Goal: Transaction & Acquisition: Purchase product/service

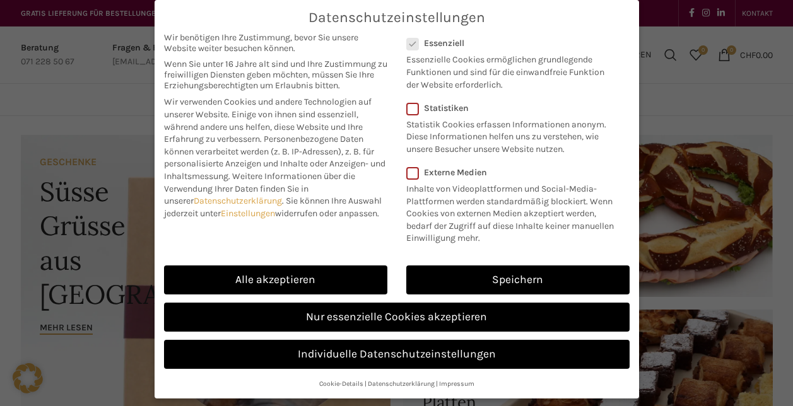
scroll to position [56, 0]
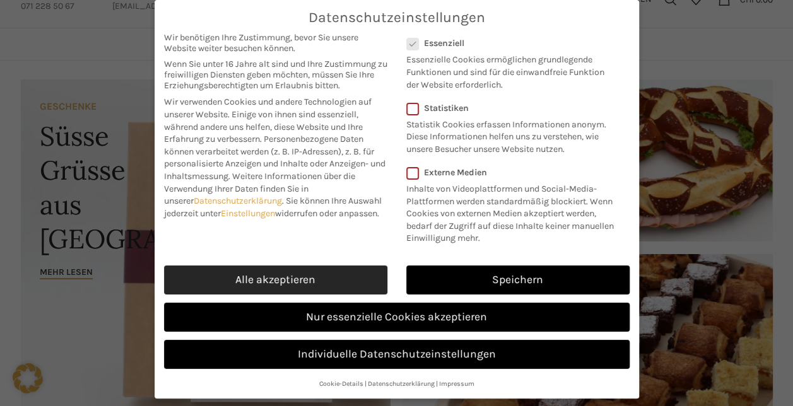
click at [252, 286] on link "Alle akzeptieren" at bounding box center [275, 280] width 223 height 29
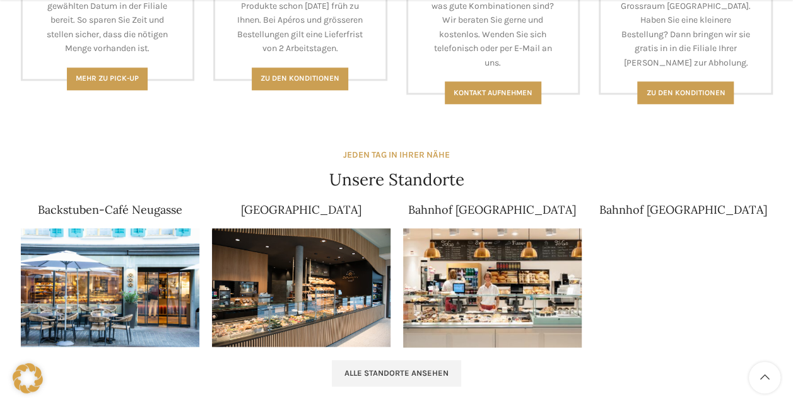
scroll to position [702, 0]
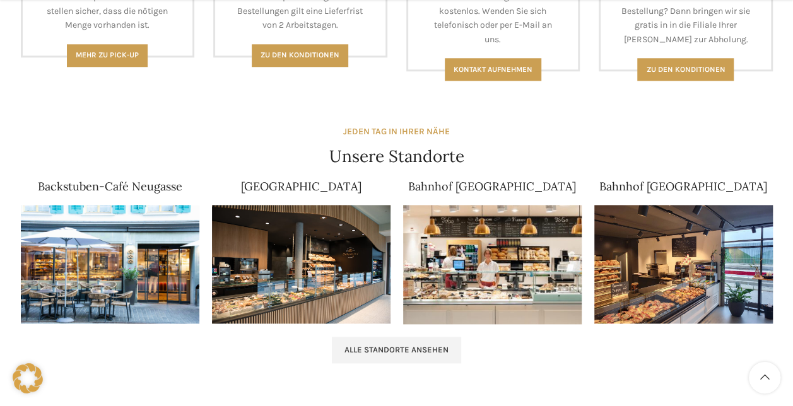
click at [206, 262] on div "Café Lindenpark" at bounding box center [301, 253] width 191 height 156
click at [165, 260] on img at bounding box center [110, 264] width 179 height 119
click at [432, 348] on span "Alle Standorte ansehen" at bounding box center [396, 350] width 104 height 10
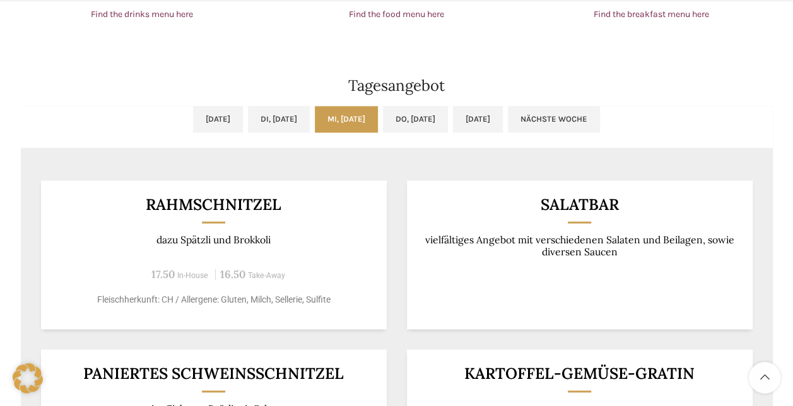
scroll to position [1001, 0]
click at [446, 121] on link "Do, 21.08.2025" at bounding box center [415, 118] width 65 height 26
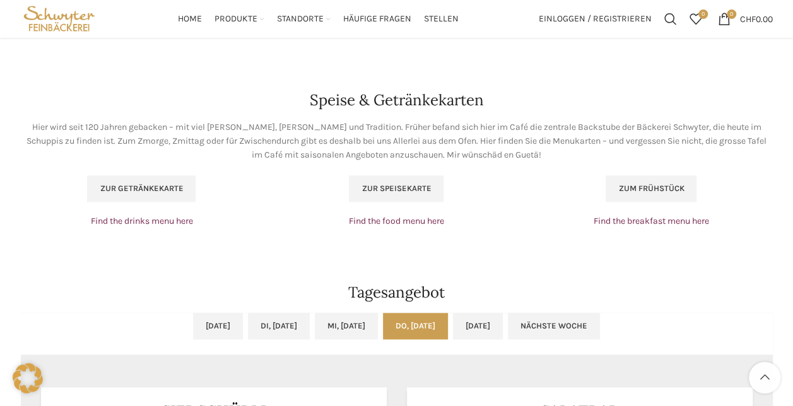
scroll to position [791, 0]
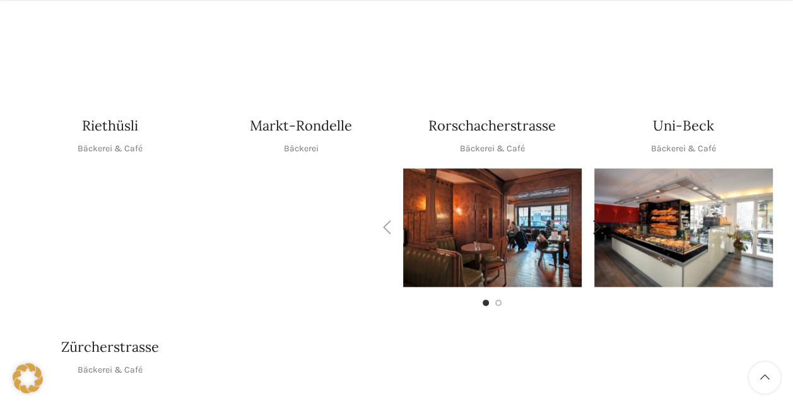
scroll to position [622, 0]
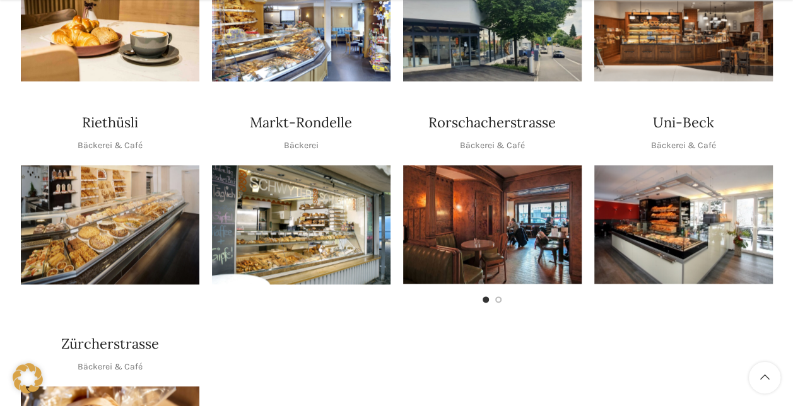
click at [289, 198] on img "1 / 1" at bounding box center [301, 224] width 179 height 119
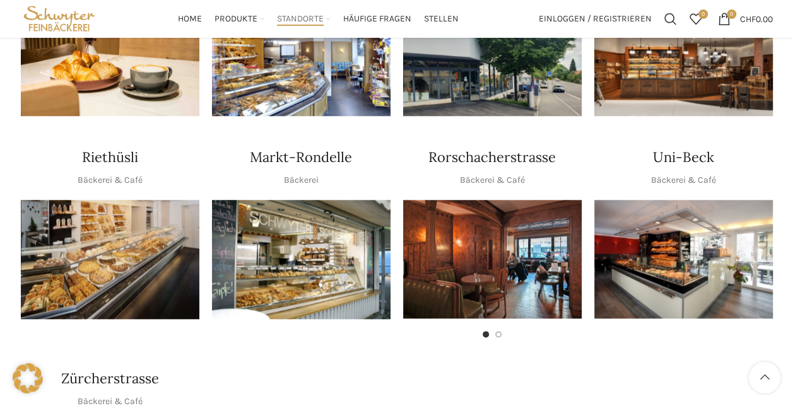
scroll to position [587, 0]
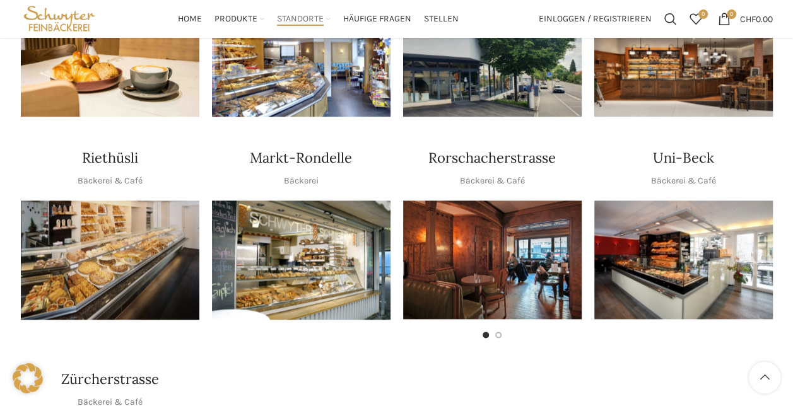
click at [717, 257] on img "1 / 1" at bounding box center [683, 260] width 179 height 119
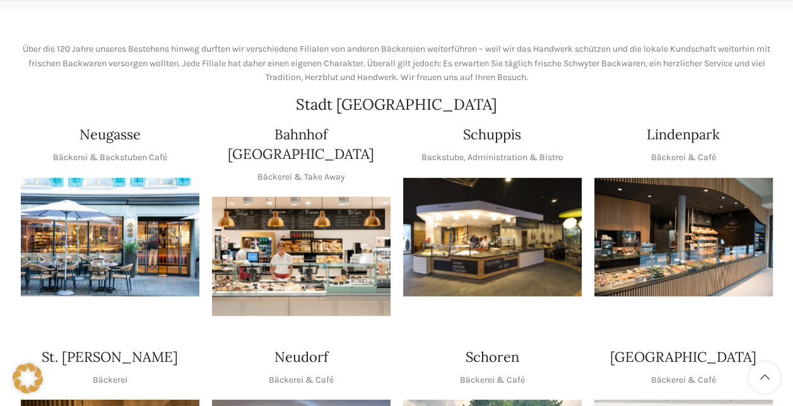
scroll to position [194, 0]
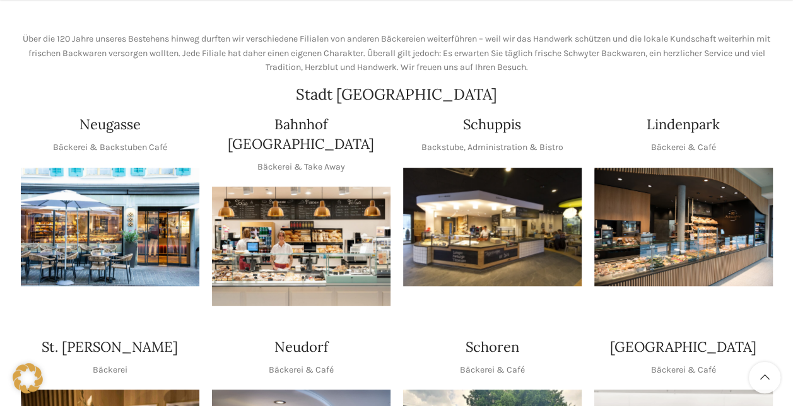
click at [314, 215] on img "1 / 1" at bounding box center [301, 246] width 179 height 119
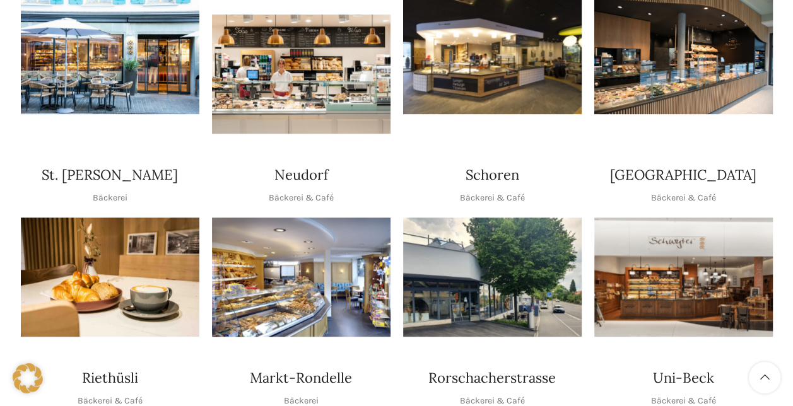
scroll to position [0, 0]
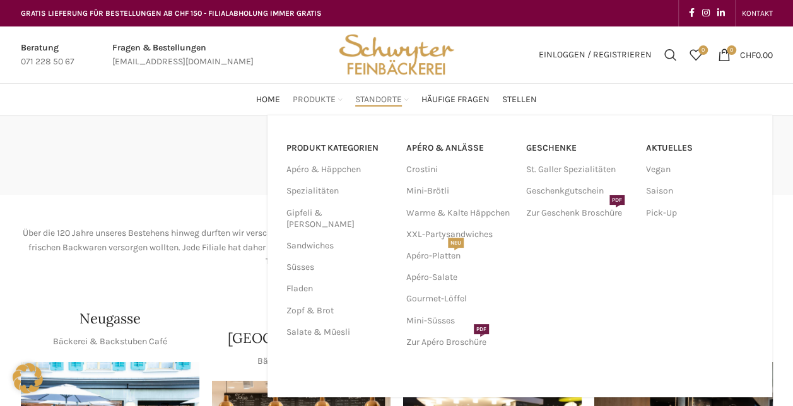
click at [314, 98] on span "Produkte" at bounding box center [314, 100] width 43 height 12
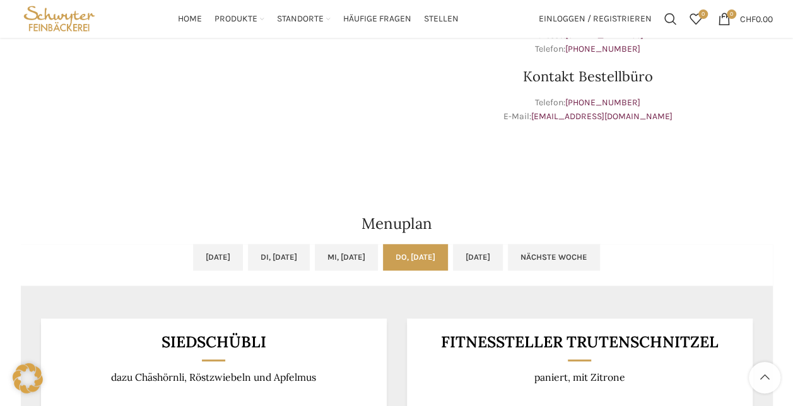
scroll to position [452, 0]
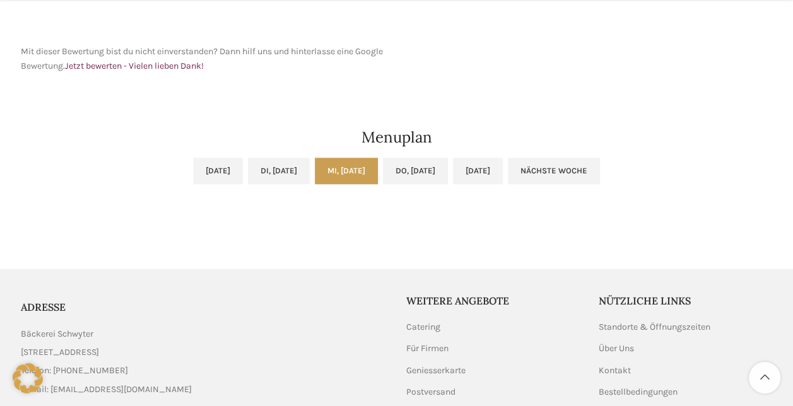
scroll to position [593, 0]
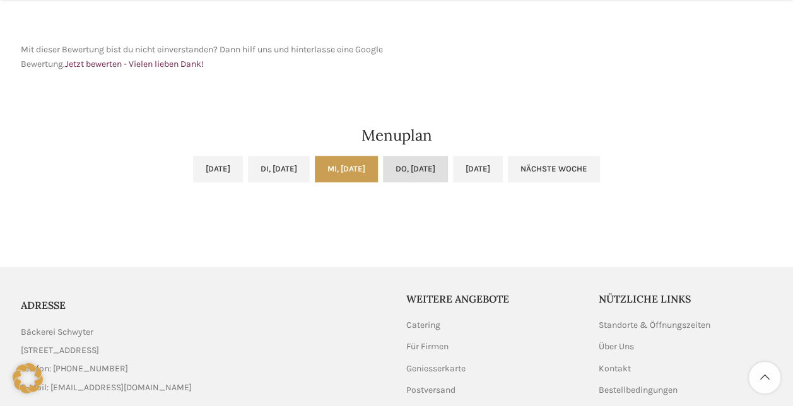
click at [430, 162] on link "Do, 21.08.2025" at bounding box center [415, 169] width 65 height 26
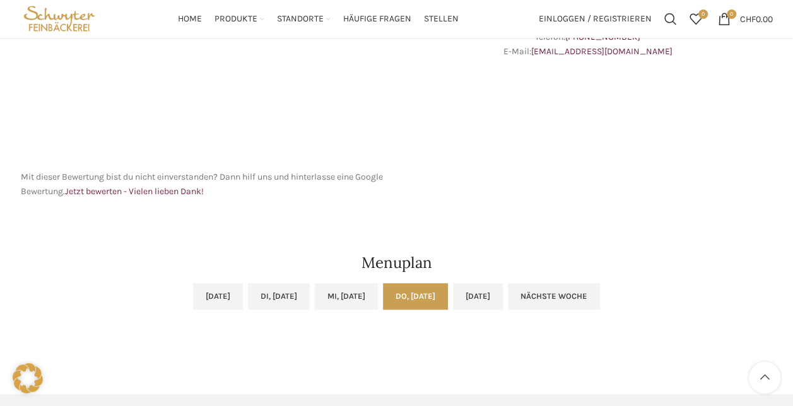
scroll to position [461, 0]
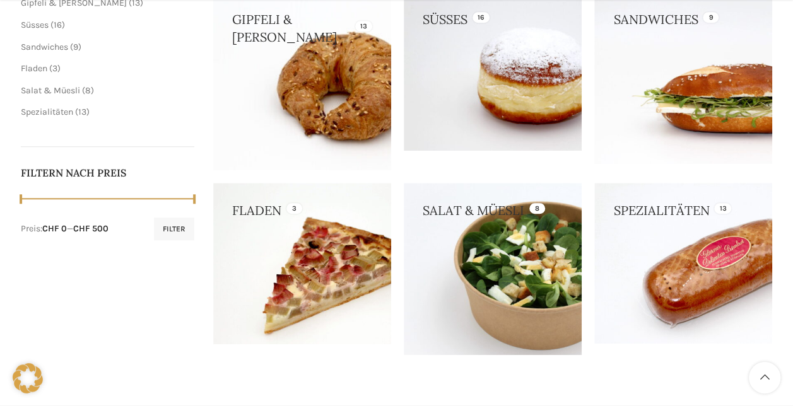
scroll to position [444, 0]
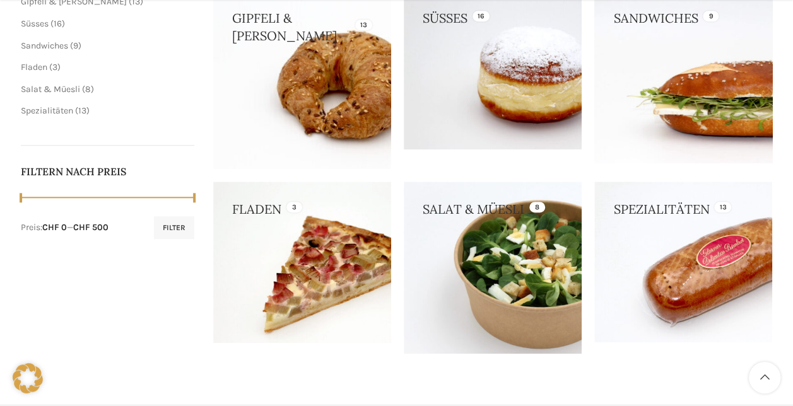
click at [696, 57] on link at bounding box center [683, 77] width 178 height 172
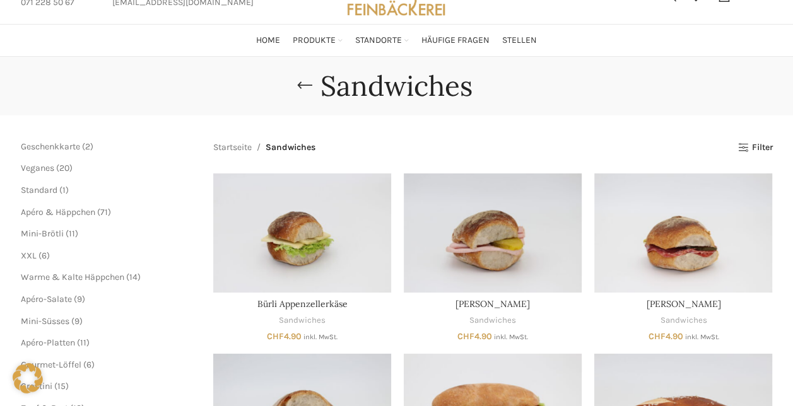
scroll to position [61, 0]
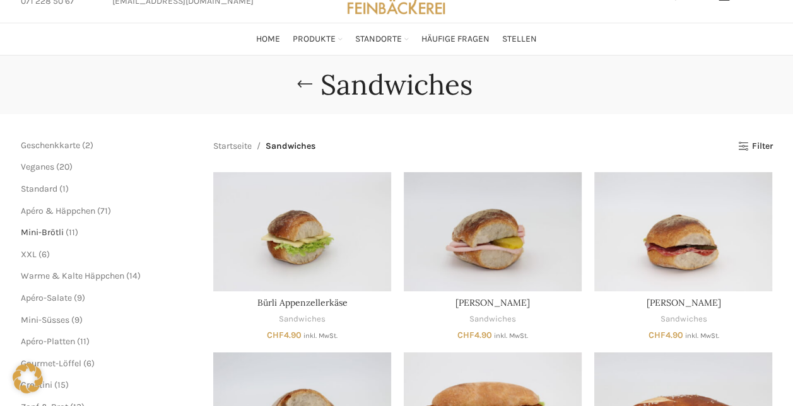
click at [45, 232] on span "Mini-Brötli" at bounding box center [42, 232] width 43 height 11
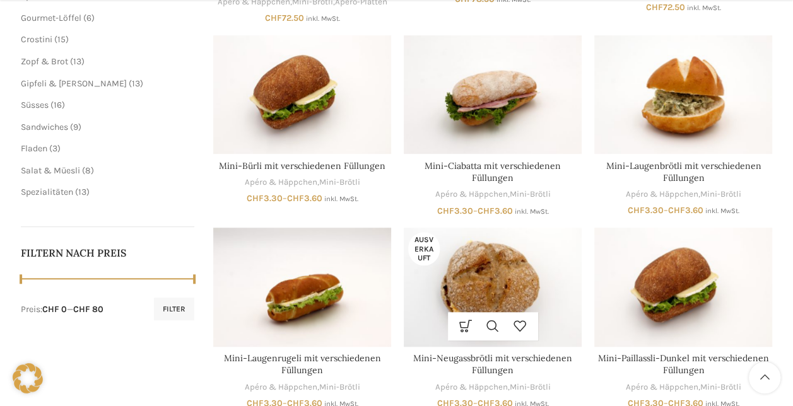
scroll to position [407, 0]
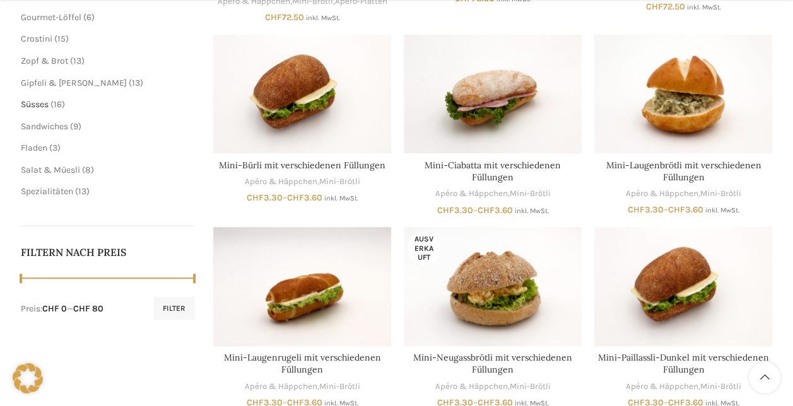
click at [45, 103] on span "Süsses" at bounding box center [35, 104] width 28 height 11
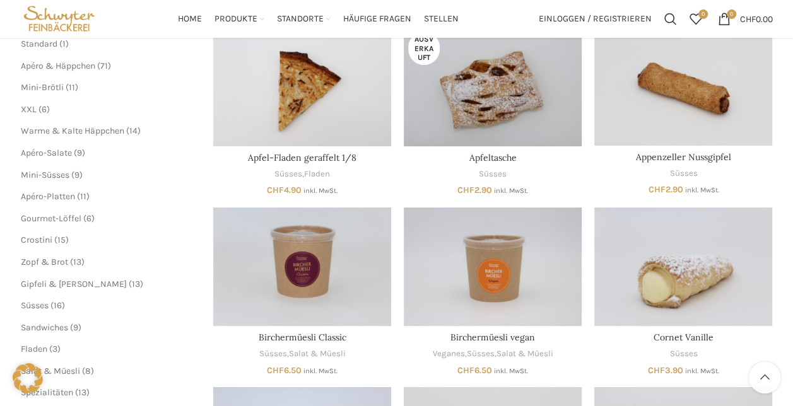
scroll to position [205, 0]
click at [62, 151] on span "Apéro-Salate" at bounding box center [46, 153] width 51 height 11
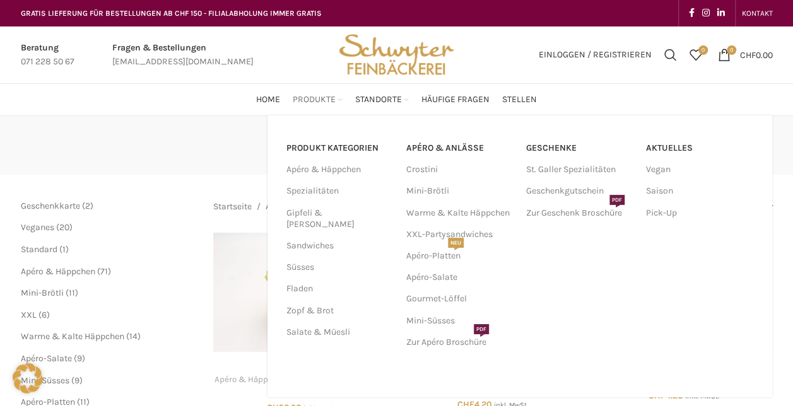
click at [327, 97] on span "Produkte" at bounding box center [314, 100] width 43 height 12
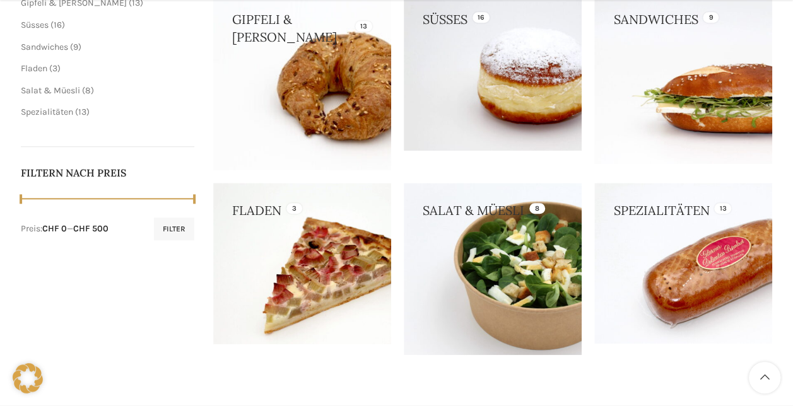
scroll to position [449, 0]
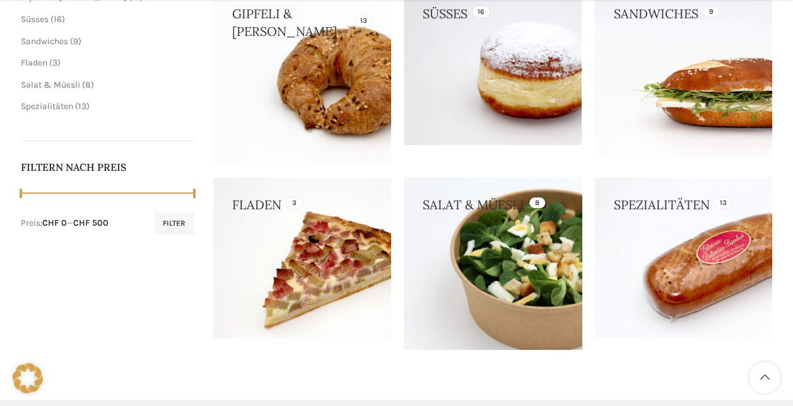
click at [464, 287] on link at bounding box center [493, 263] width 178 height 172
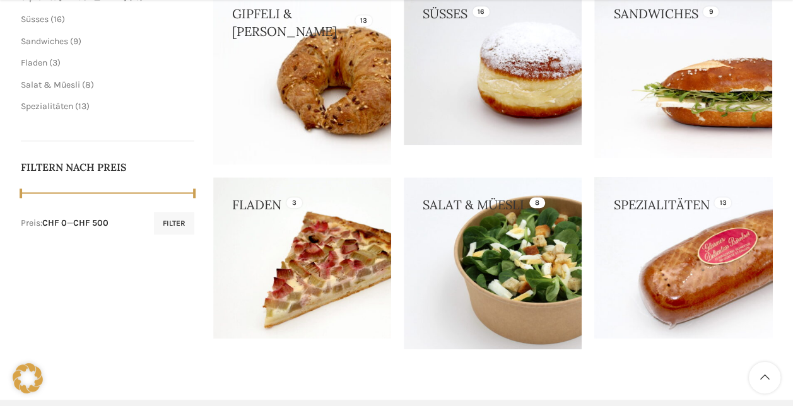
click at [666, 286] on link at bounding box center [683, 257] width 178 height 161
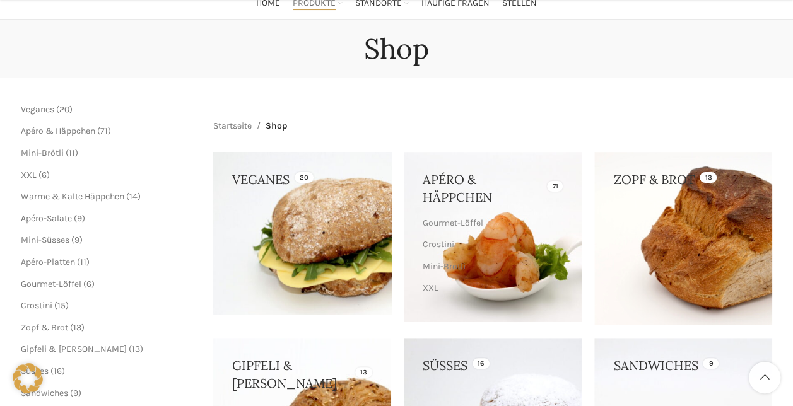
scroll to position [219, 0]
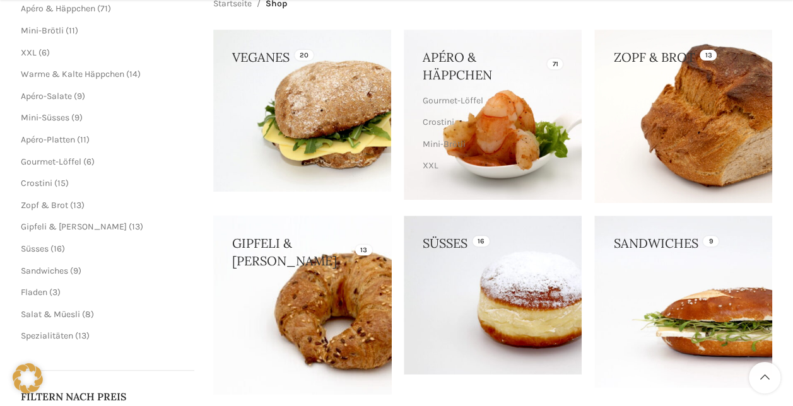
click at [355, 304] on link at bounding box center [302, 305] width 178 height 178
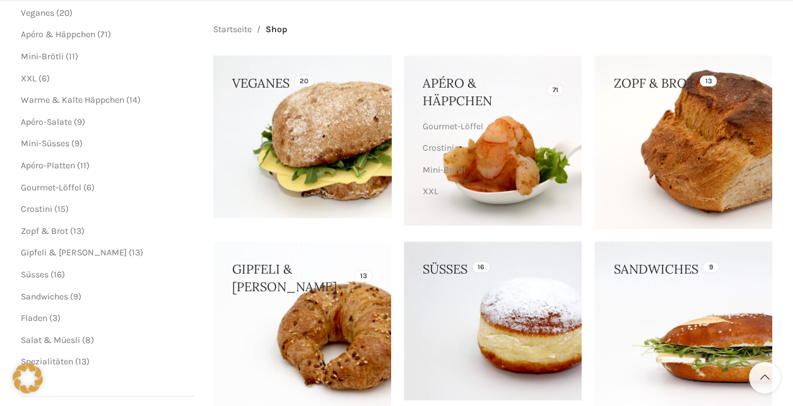
scroll to position [197, 0]
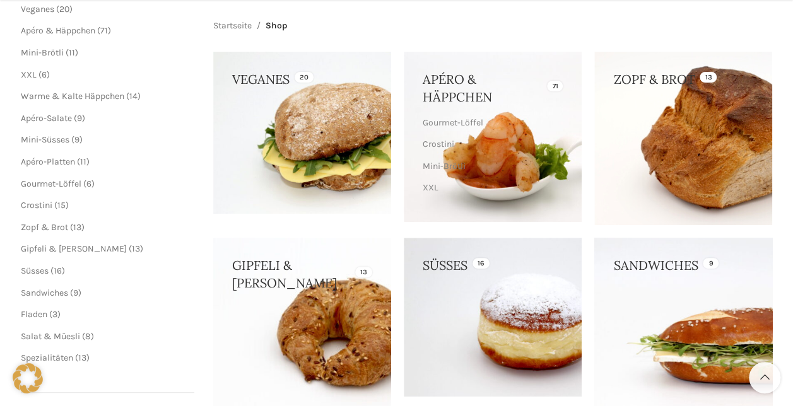
click at [684, 302] on link at bounding box center [683, 324] width 178 height 172
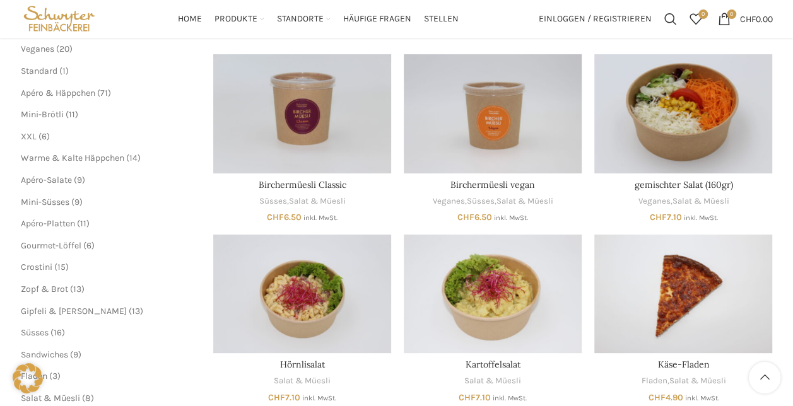
scroll to position [173, 0]
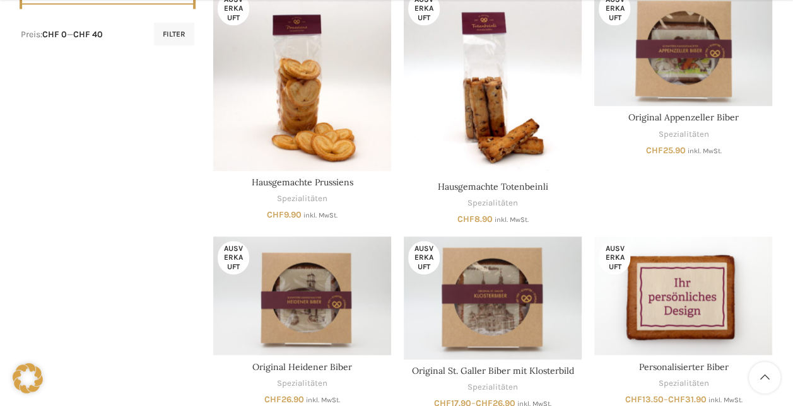
scroll to position [1017, 0]
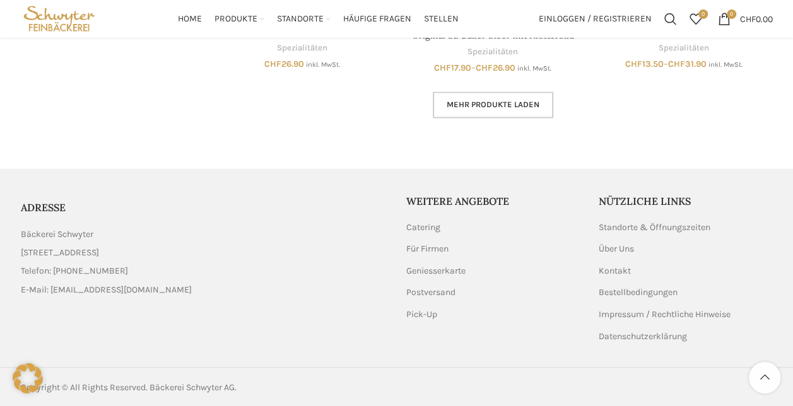
click at [465, 107] on span "Mehr Produkte laden" at bounding box center [493, 105] width 93 height 10
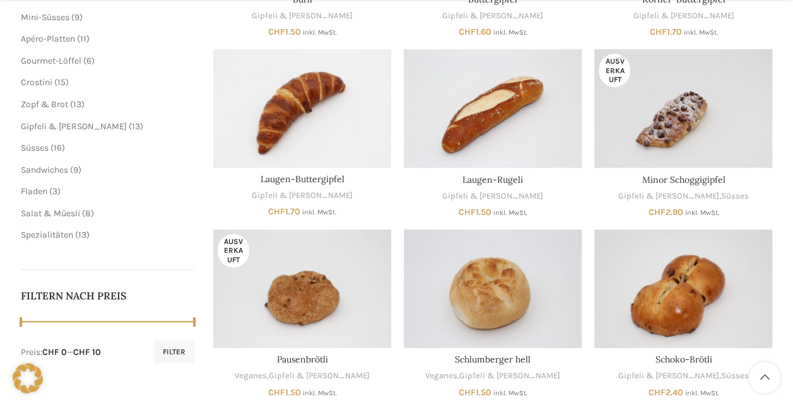
scroll to position [787, 0]
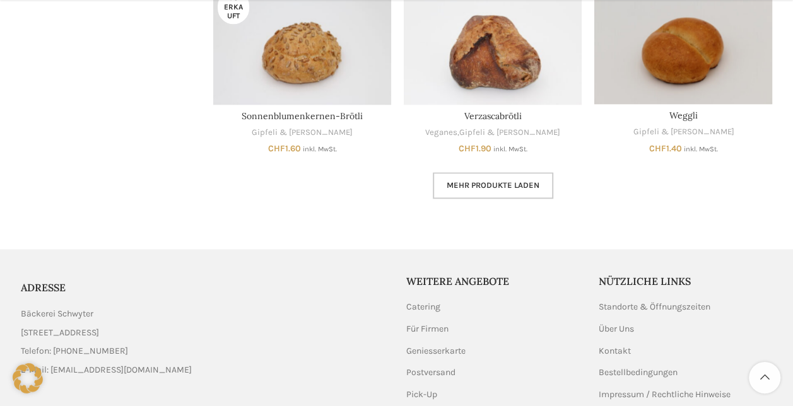
click at [522, 177] on link "Mehr Produkte laden" at bounding box center [493, 185] width 121 height 26
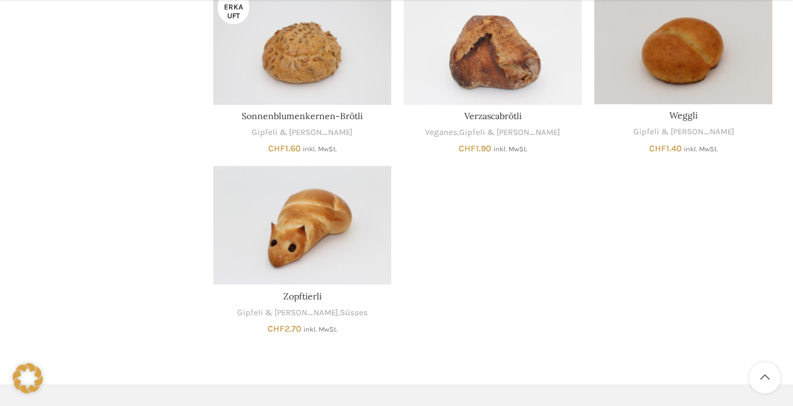
scroll to position [861, 0]
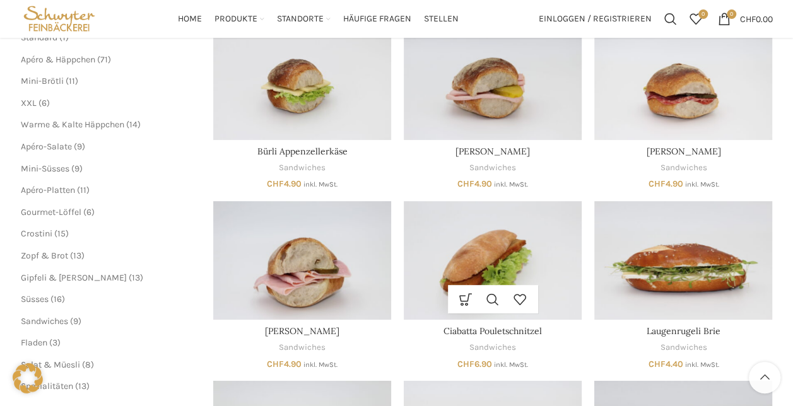
scroll to position [211, 0]
